Goal: Book appointment/travel/reservation

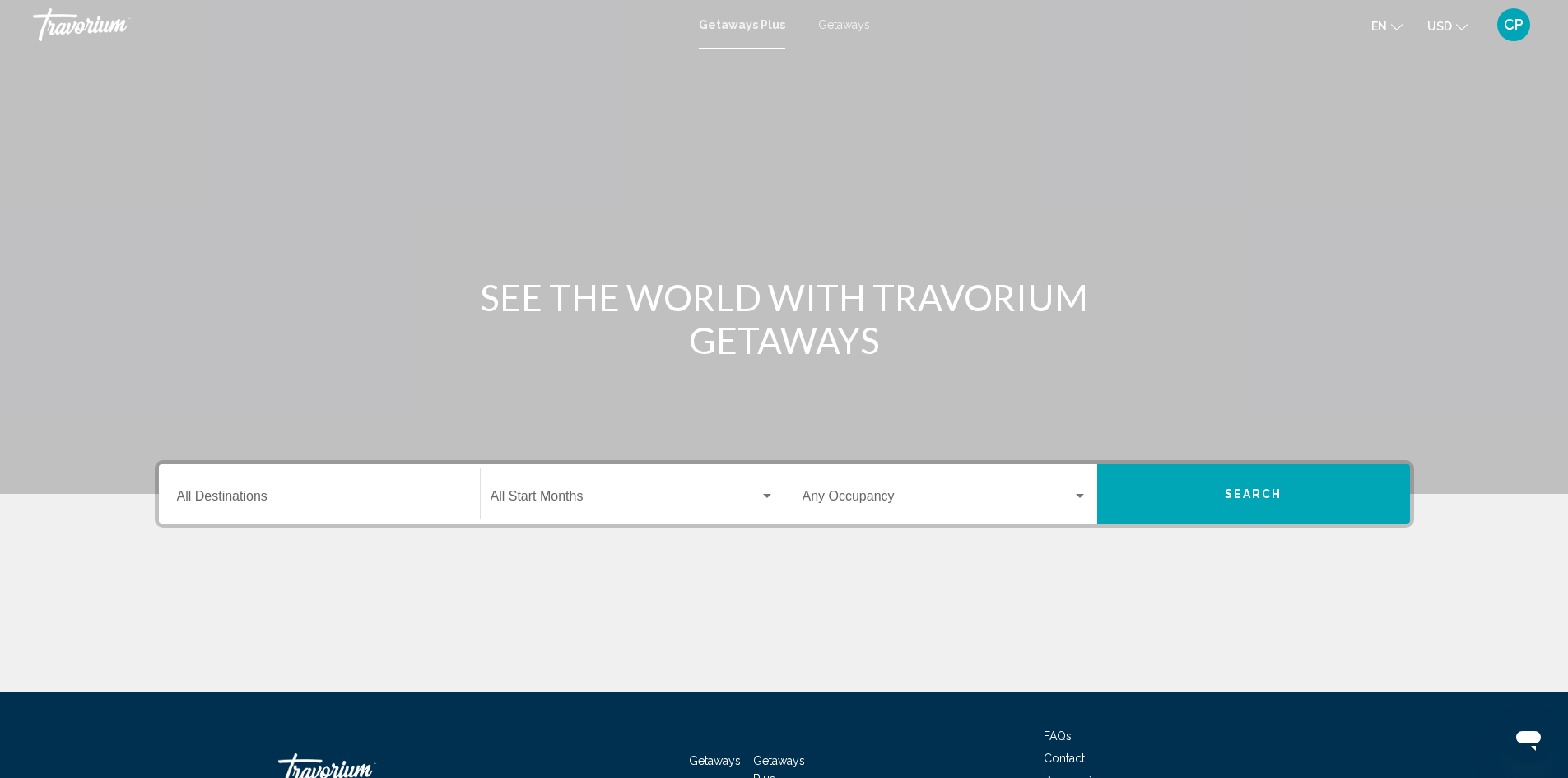
click at [287, 490] on div "Destination All Destinations" at bounding box center [319, 494] width 285 height 52
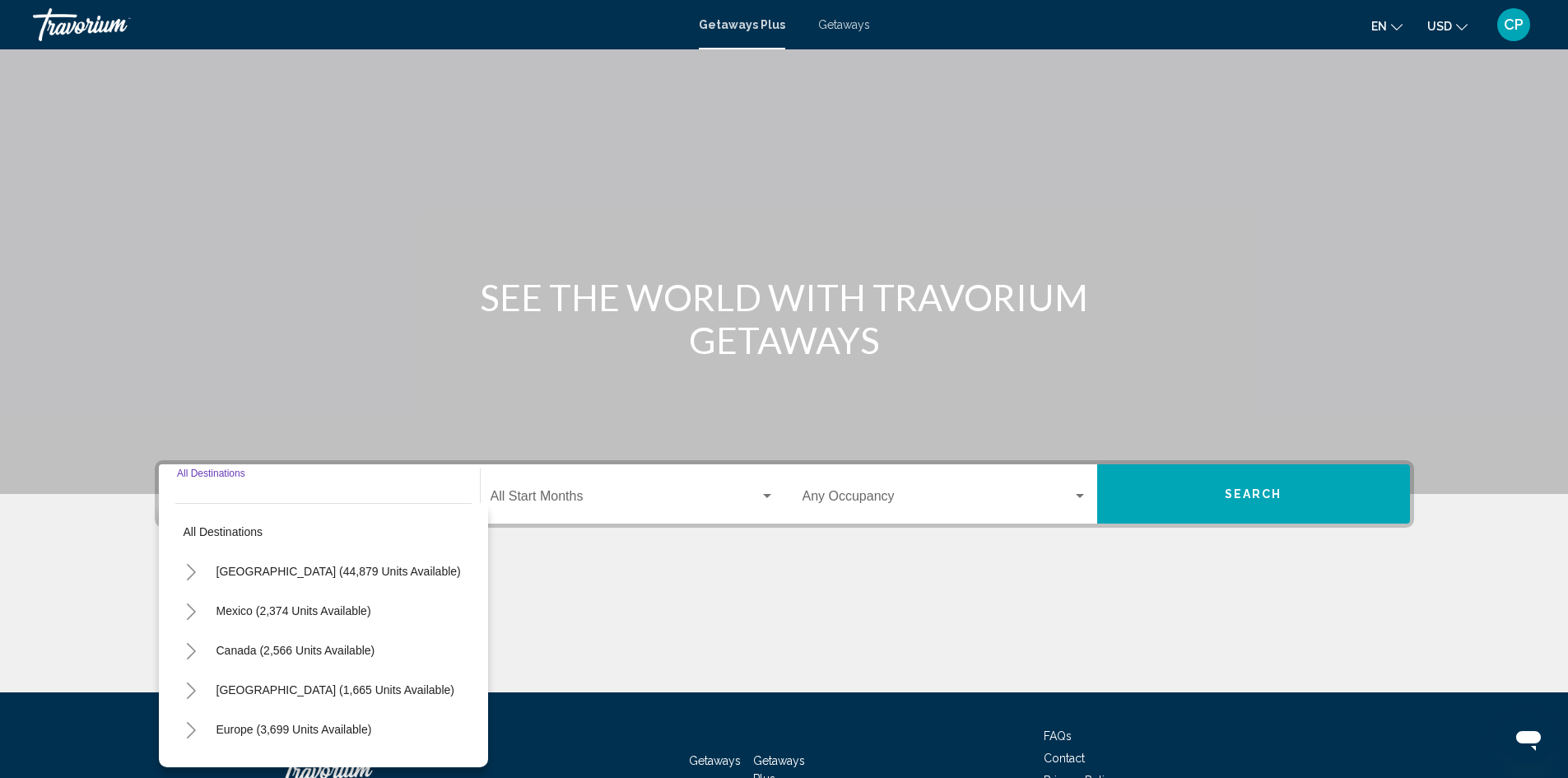
scroll to position [116, 0]
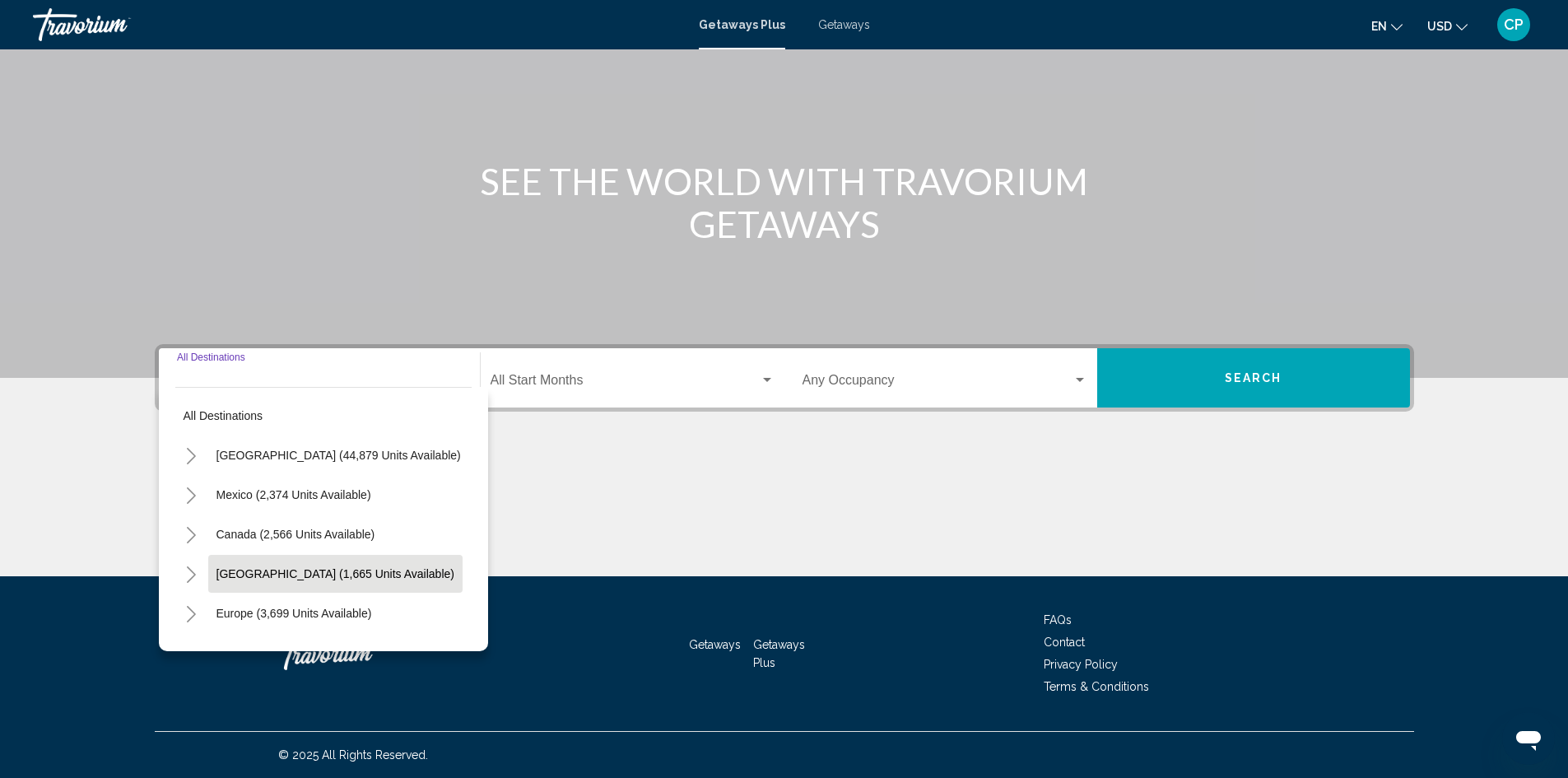
click at [212, 574] on button "[GEOGRAPHIC_DATA] (1,665 units available)" at bounding box center [336, 573] width 254 height 38
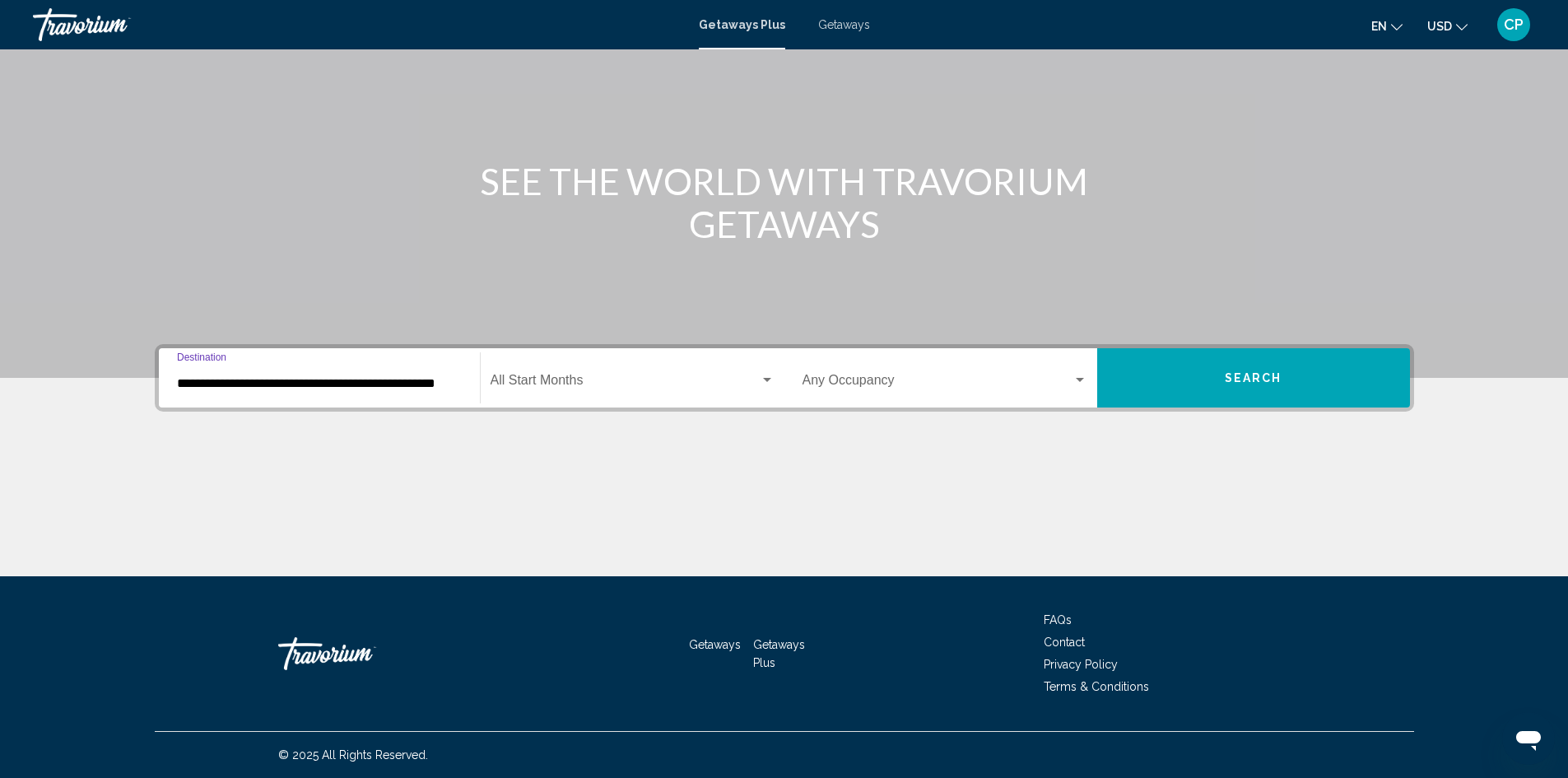
click at [281, 386] on input "**********" at bounding box center [319, 384] width 285 height 15
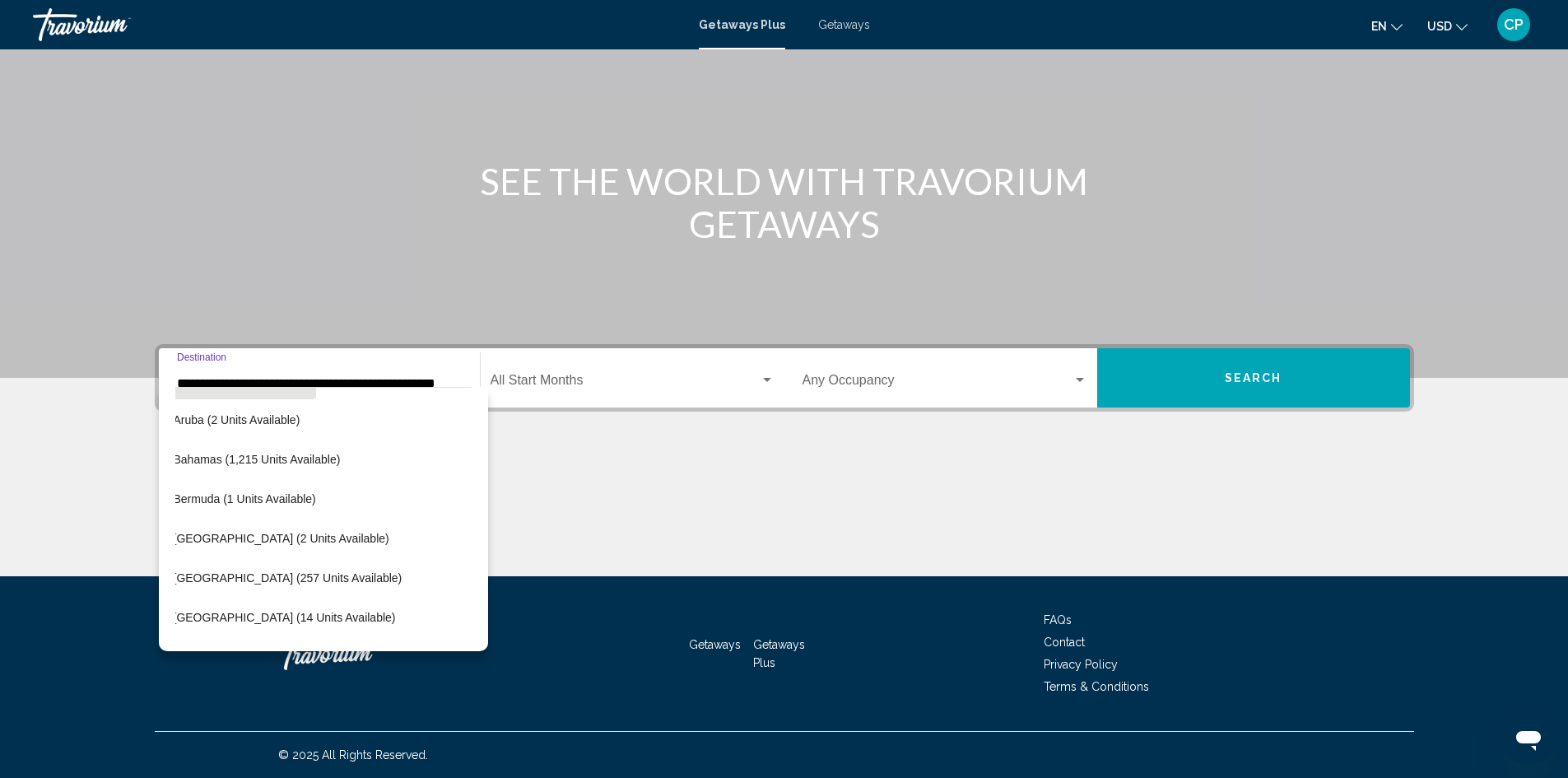
scroll to position [312, 27]
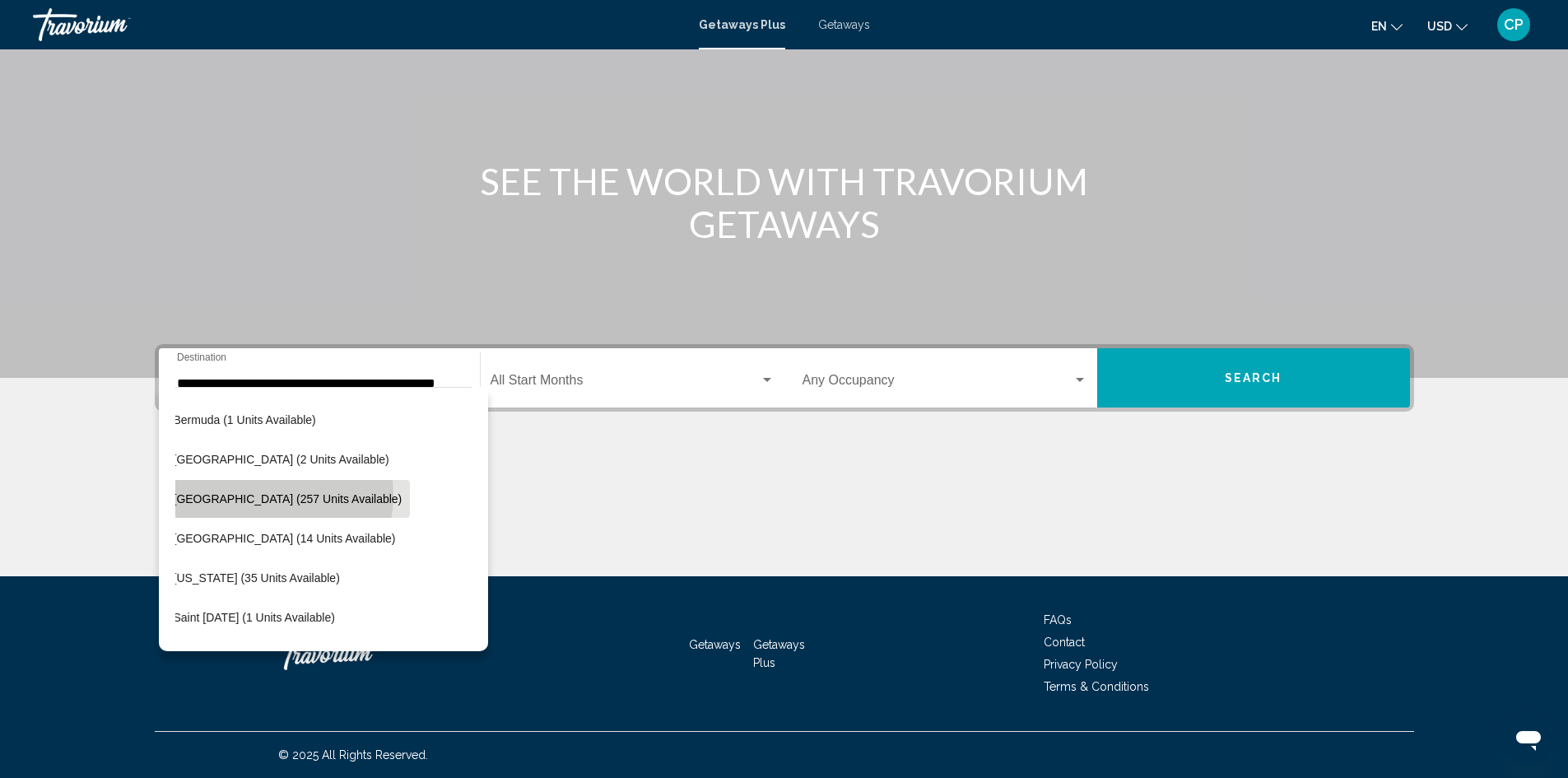
click at [252, 495] on span "[GEOGRAPHIC_DATA] (257 units available)" at bounding box center [288, 498] width 229 height 13
type input "**********"
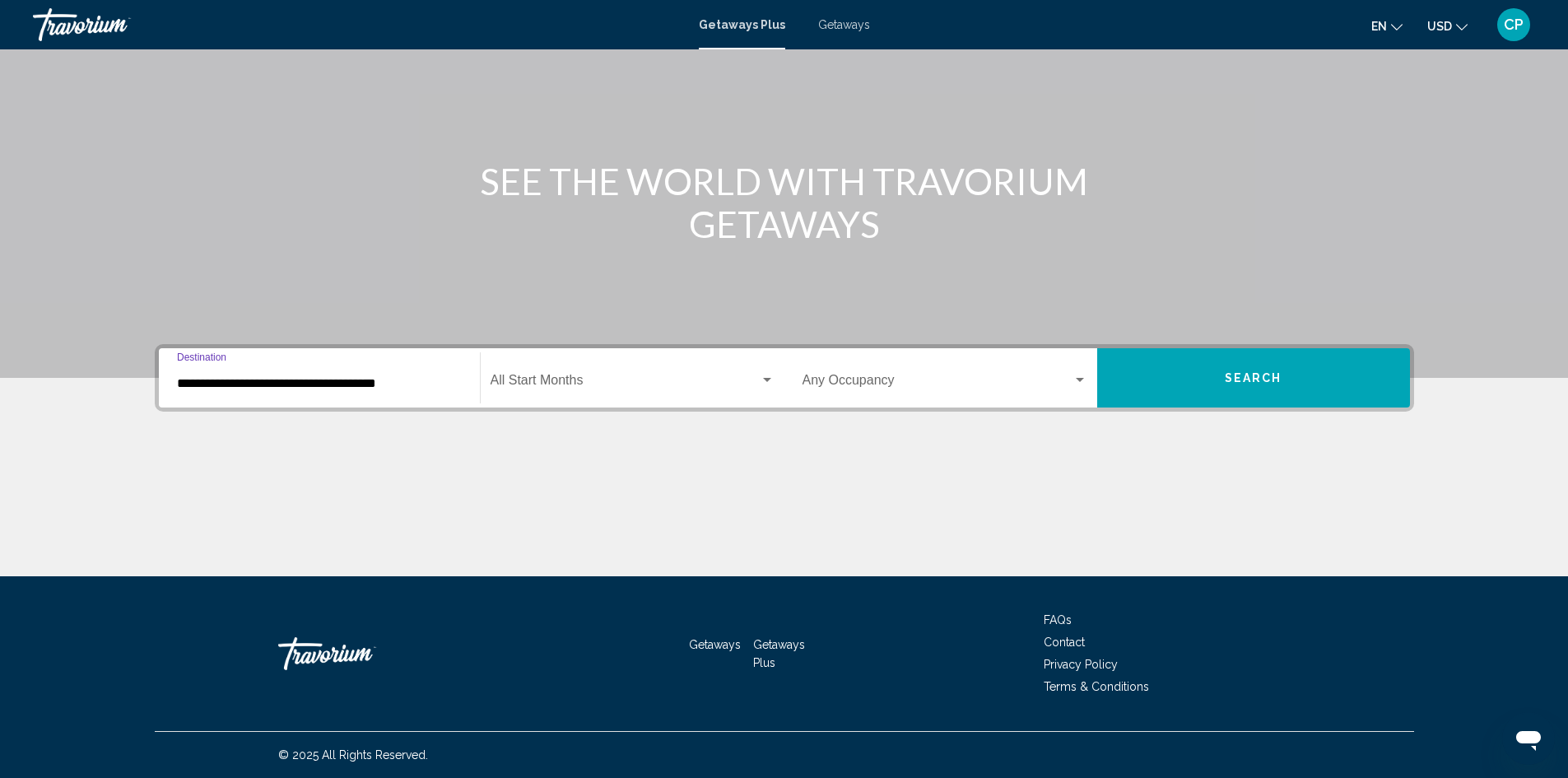
click at [285, 387] on input "**********" at bounding box center [319, 384] width 285 height 15
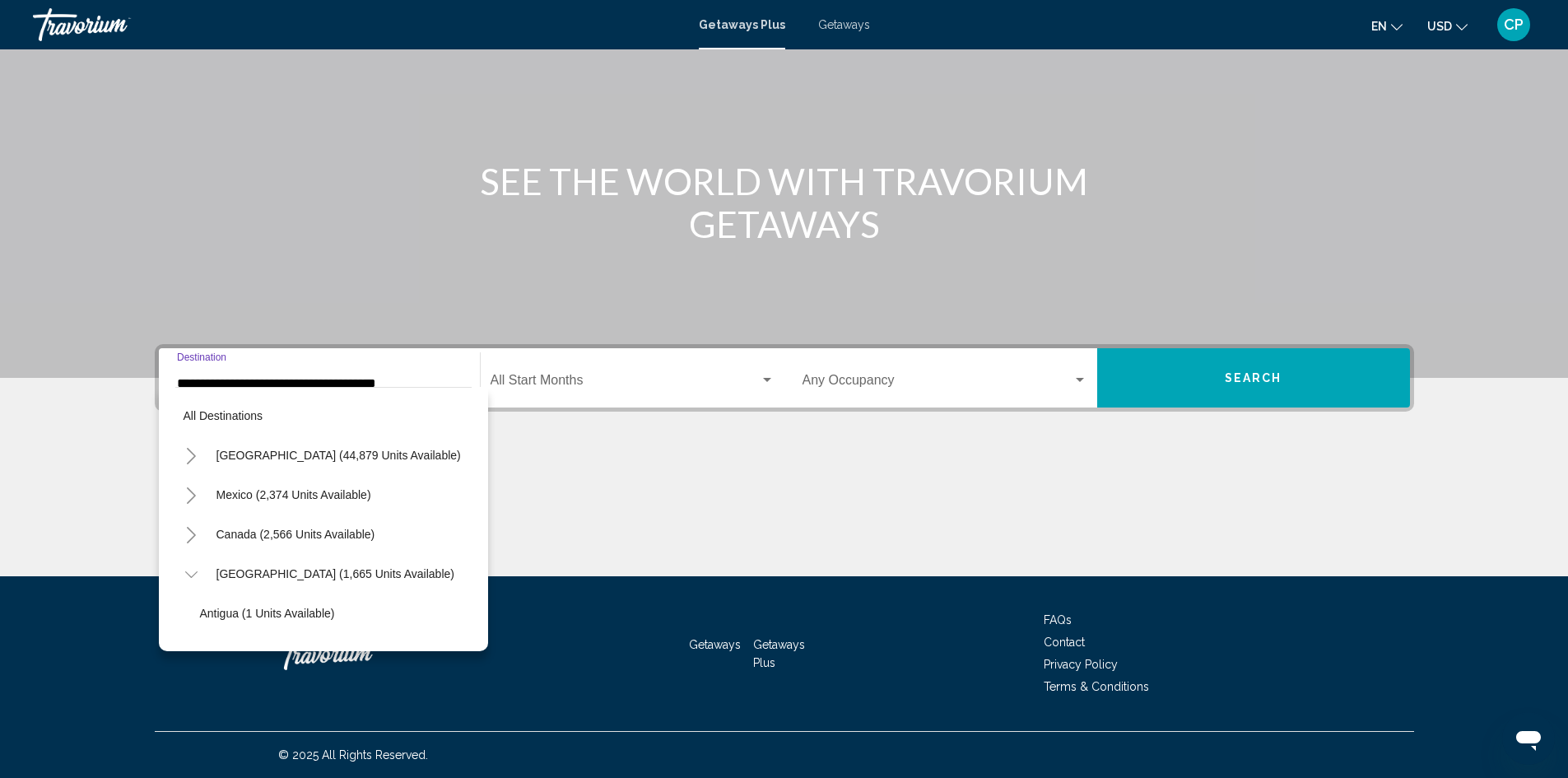
scroll to position [302, 0]
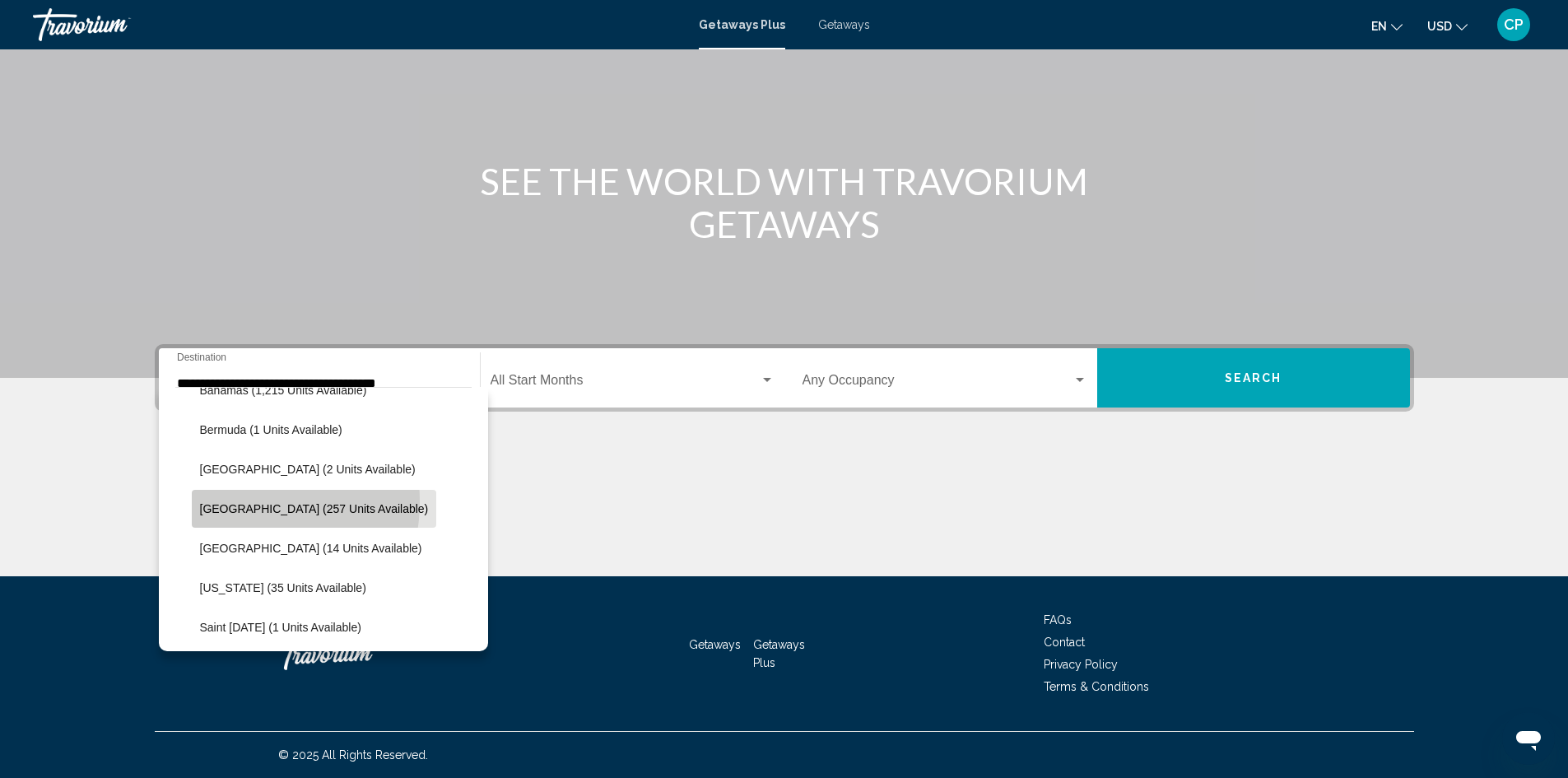
click at [229, 502] on span "[GEOGRAPHIC_DATA] (257 units available)" at bounding box center [314, 508] width 229 height 13
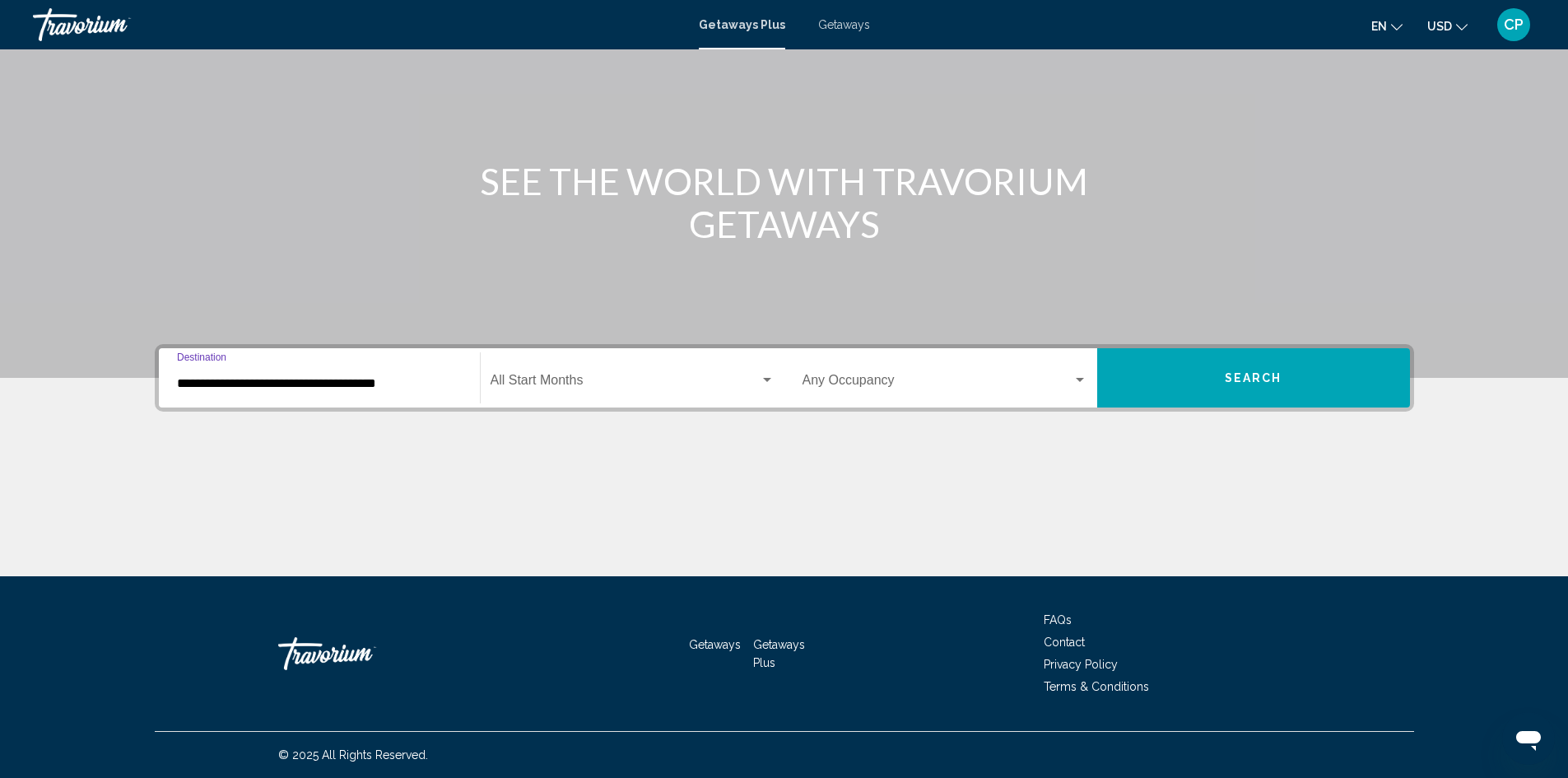
click at [547, 381] on span "Search widget" at bounding box center [625, 384] width 269 height 15
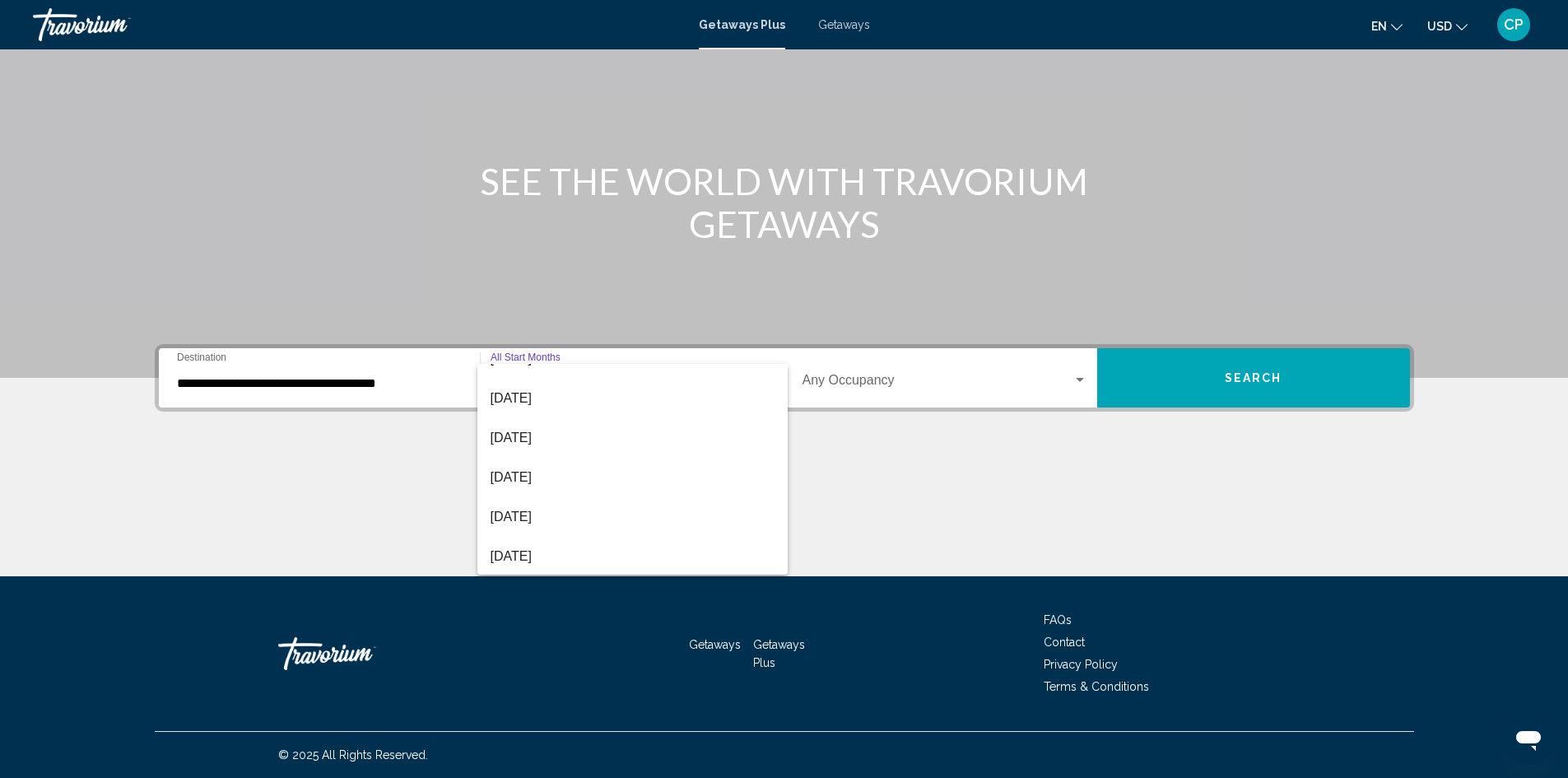
scroll to position [343, 0]
click at [545, 476] on span "[DATE]" at bounding box center [633, 476] width 284 height 40
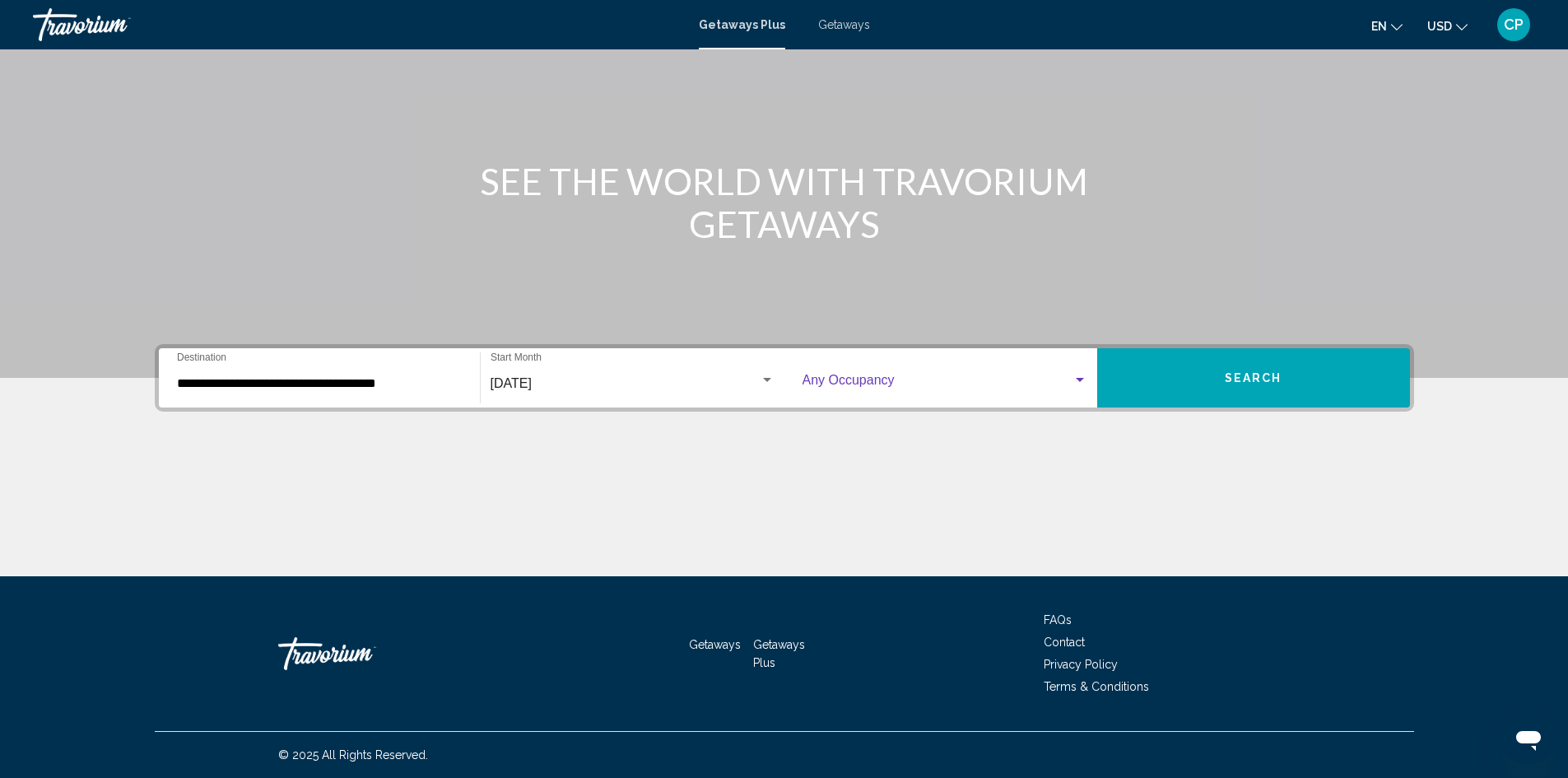
click at [843, 388] on span "Search widget" at bounding box center [938, 384] width 270 height 15
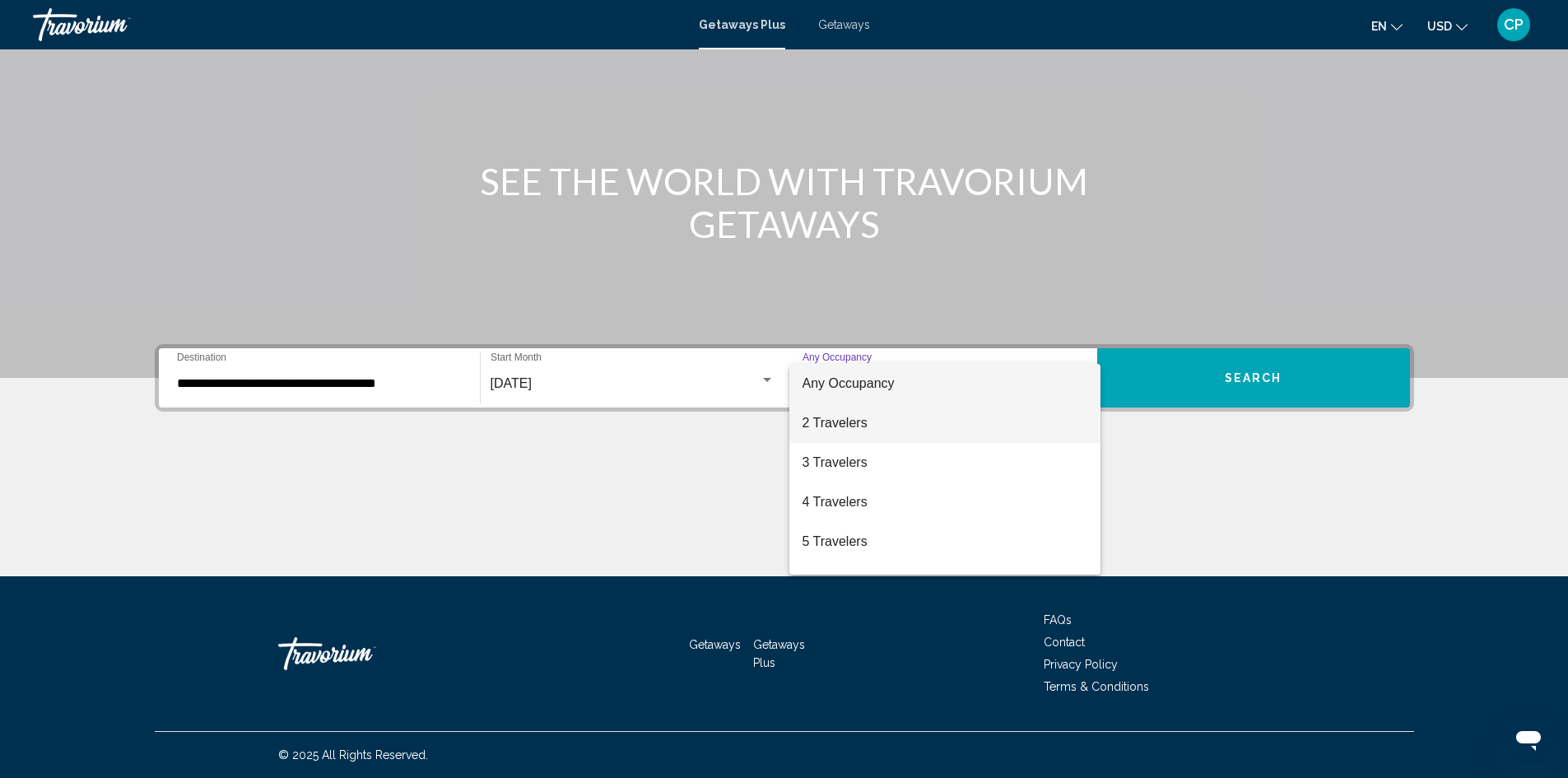
click at [856, 434] on span "2 Travelers" at bounding box center [945, 423] width 285 height 40
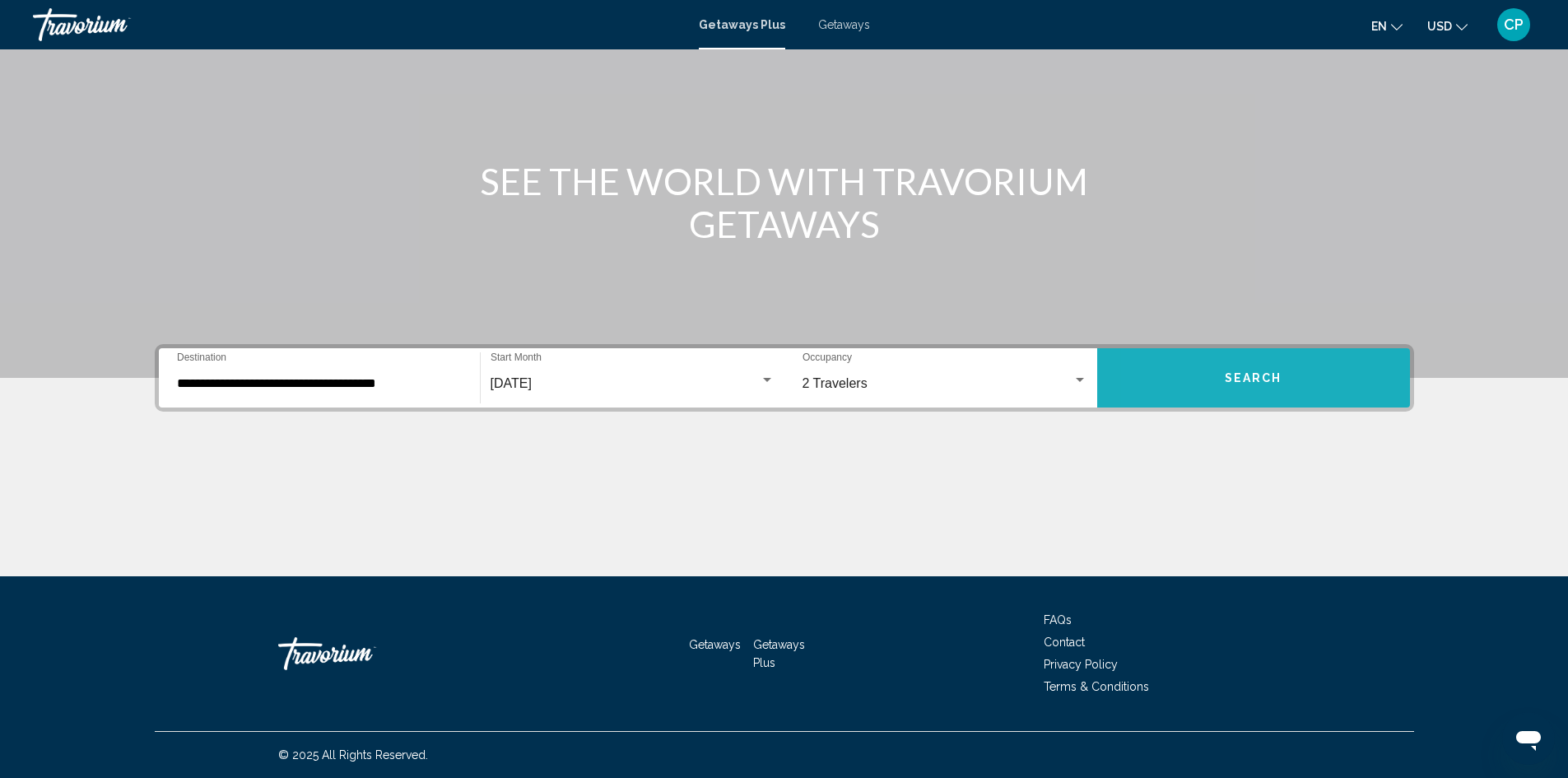
click at [1162, 378] on button "Search" at bounding box center [1253, 378] width 313 height 60
